Goal: Find specific page/section: Find specific page/section

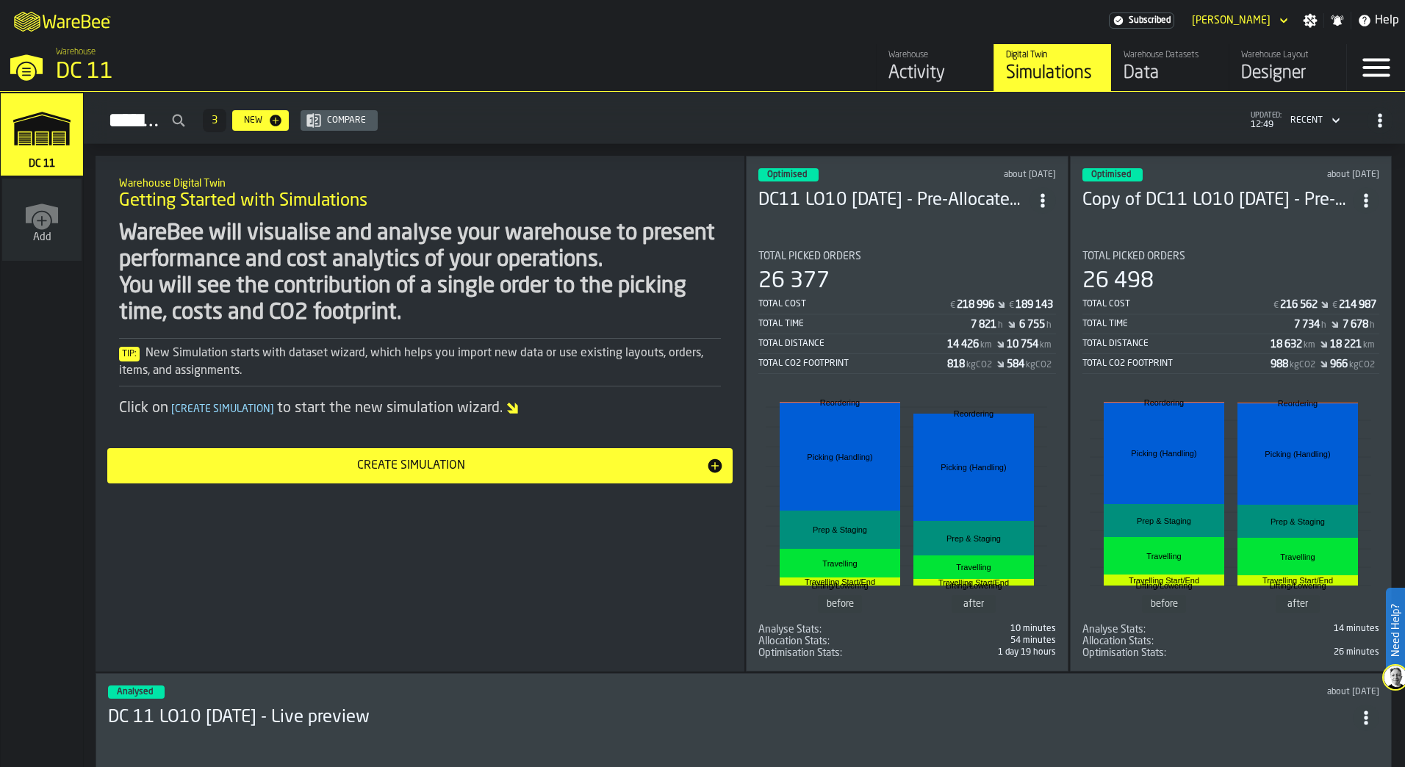
click at [1247, 73] on div "Designer" at bounding box center [1288, 74] width 93 height 24
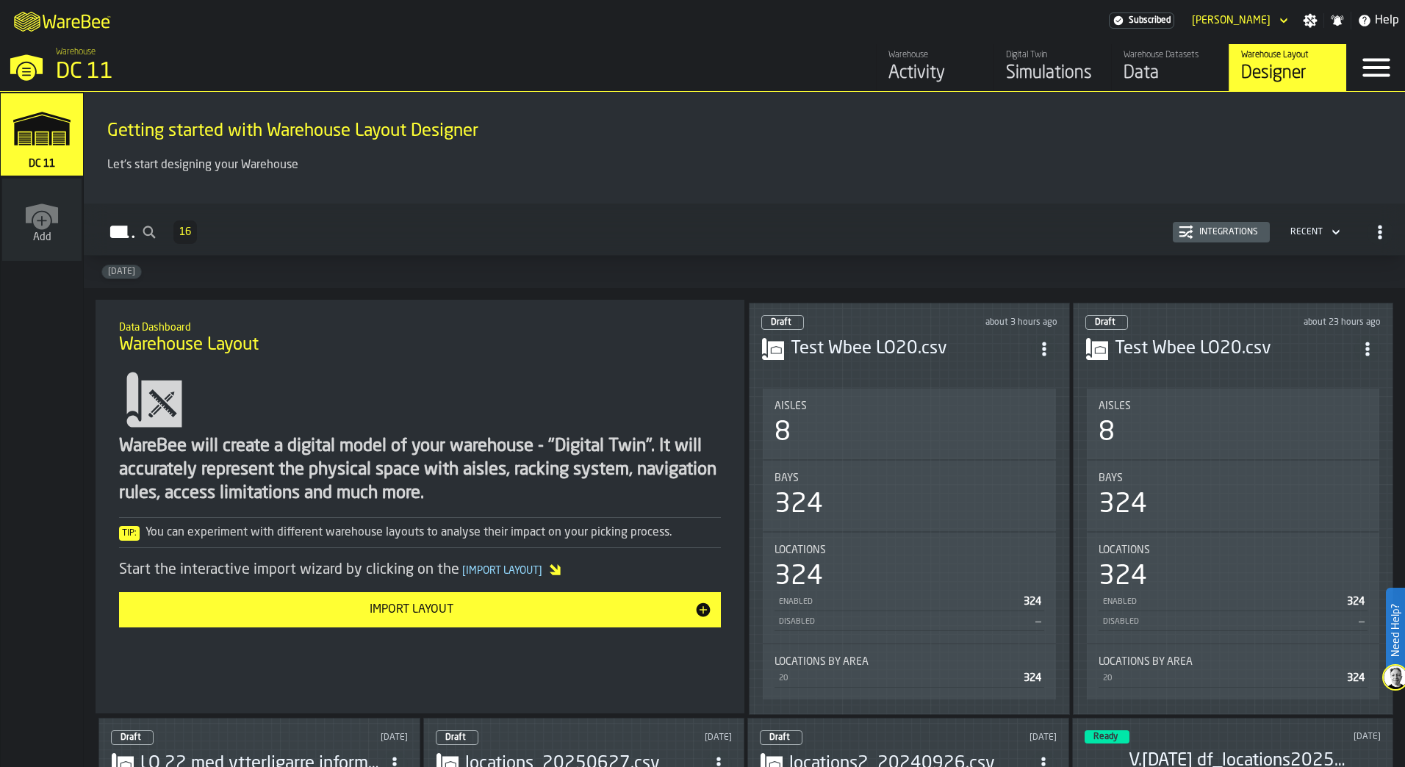
click at [908, 372] on div "Draft about 3 hours ago Test Wbee LO20.csv Aisles 8 Bays 324 Locations 324 Enab…" at bounding box center [909, 509] width 321 height 412
